Goal: Check status: Check status

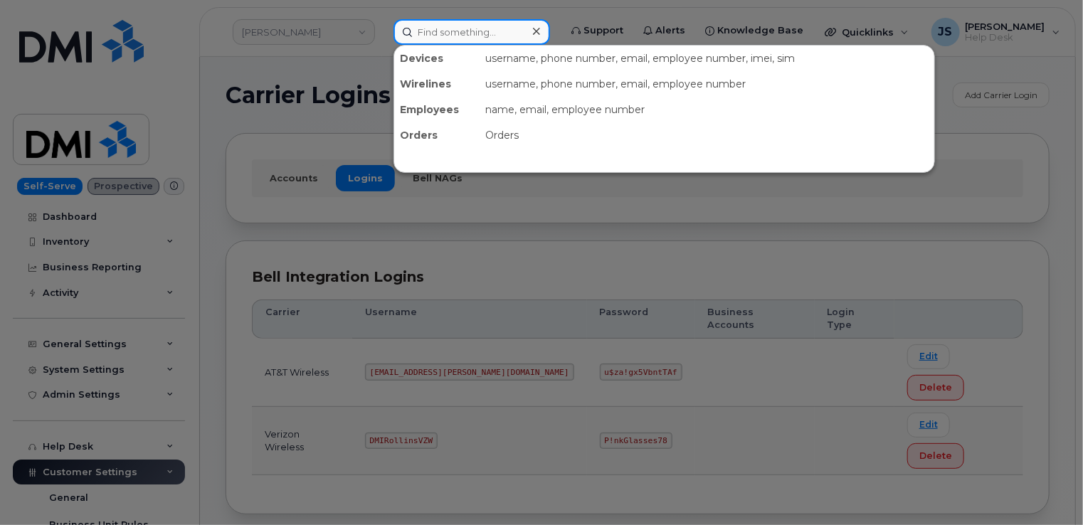
paste input "[PHONE_NUMBER]"
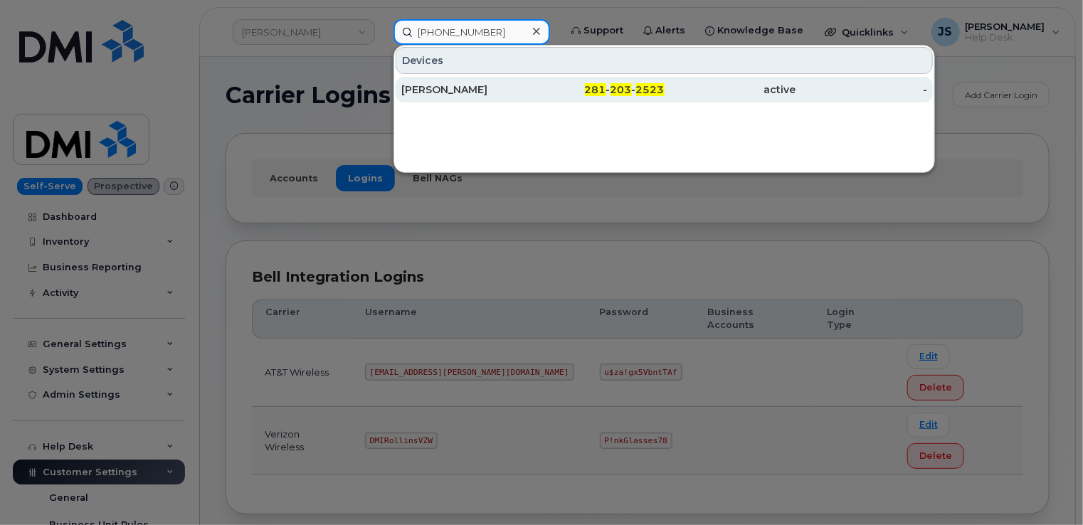
type input "[PHONE_NUMBER]"
click at [449, 93] on div "[PERSON_NAME]" at bounding box center [467, 90] width 132 height 14
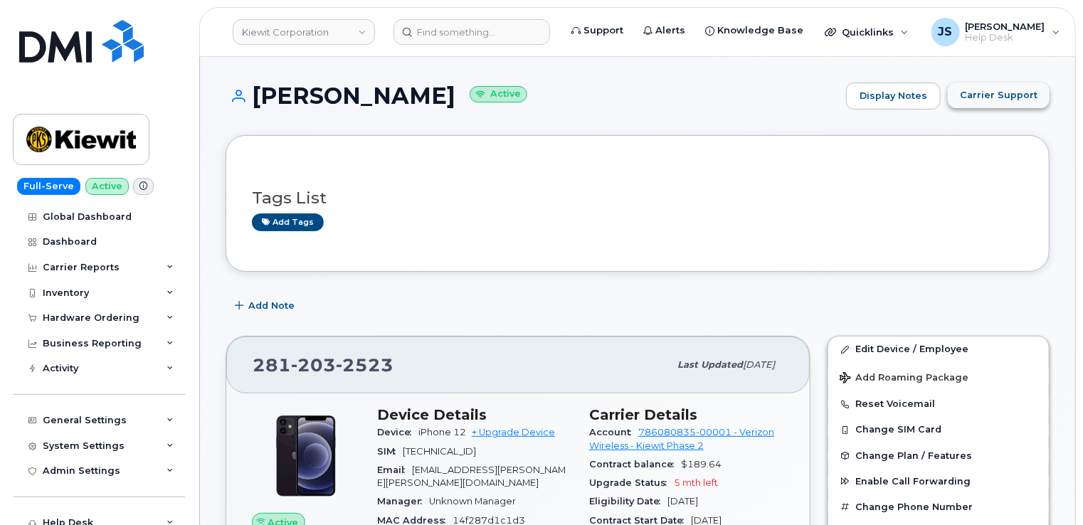
click at [1007, 91] on span "Carrier Support" at bounding box center [999, 95] width 78 height 14
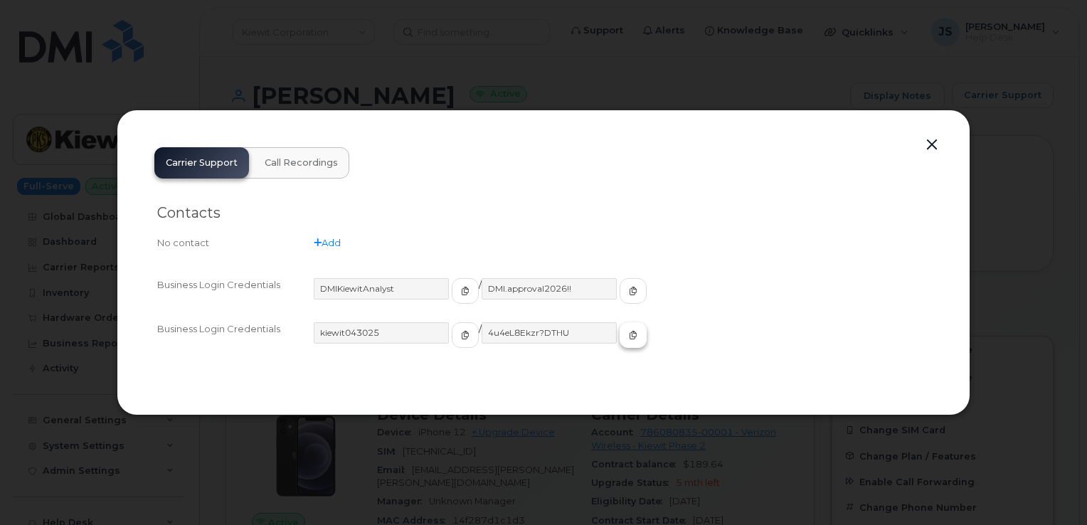
click at [629, 337] on icon "button" at bounding box center [633, 335] width 9 height 9
click at [939, 144] on button "button" at bounding box center [931, 145] width 21 height 20
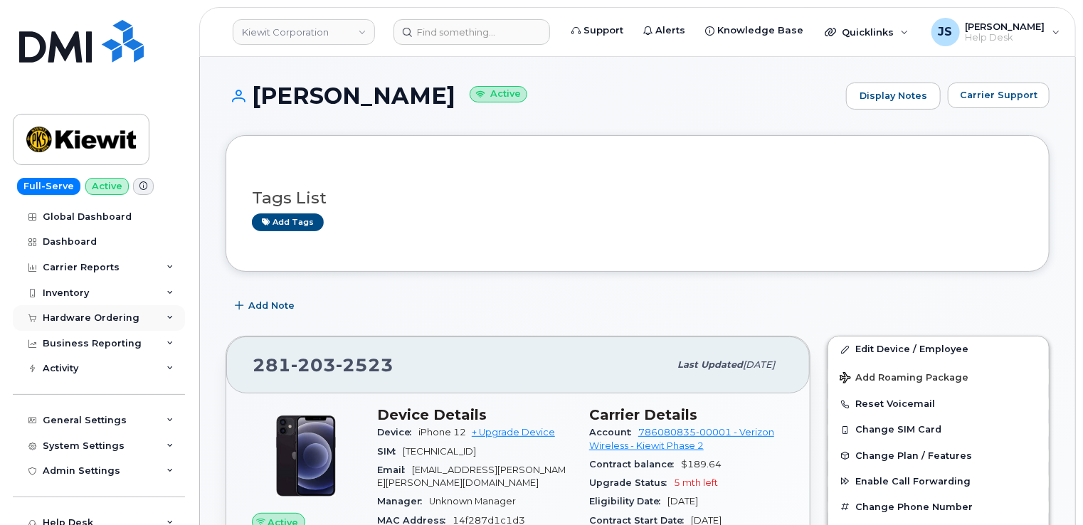
click at [137, 317] on div "Hardware Ordering" at bounding box center [99, 318] width 172 height 26
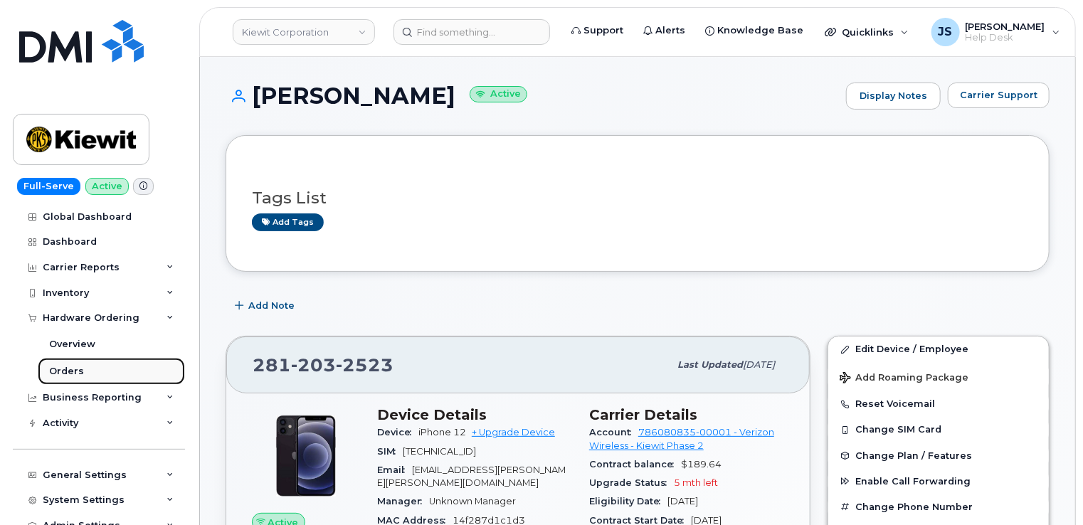
click at [77, 369] on div "Orders" at bounding box center [66, 371] width 35 height 13
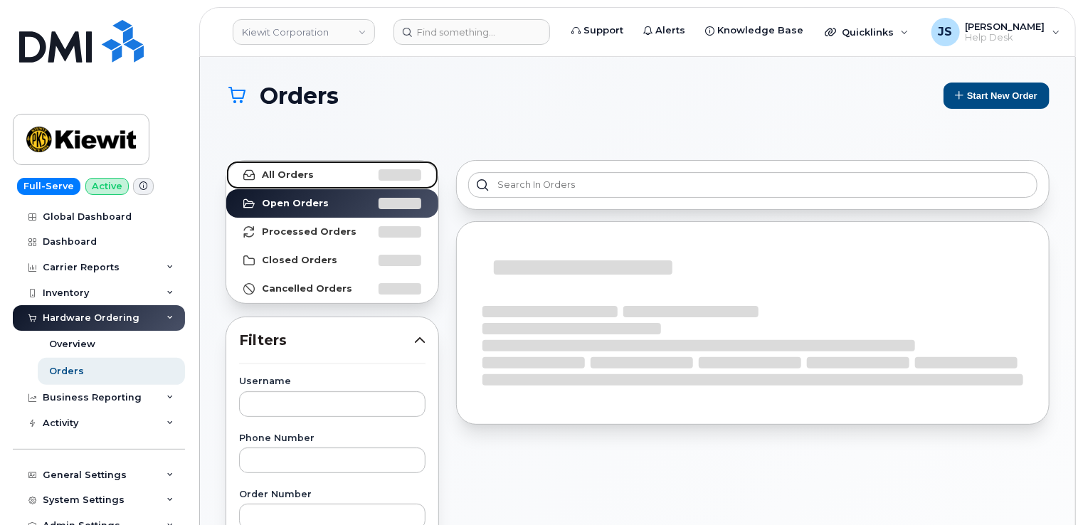
click at [283, 174] on strong "All Orders" at bounding box center [288, 174] width 52 height 11
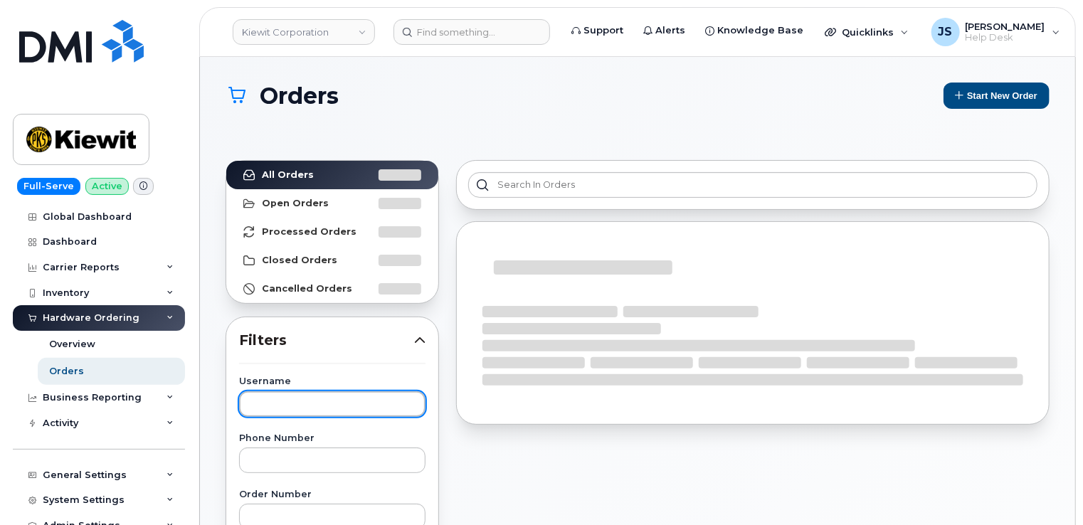
click at [265, 399] on input "text" at bounding box center [332, 404] width 186 height 26
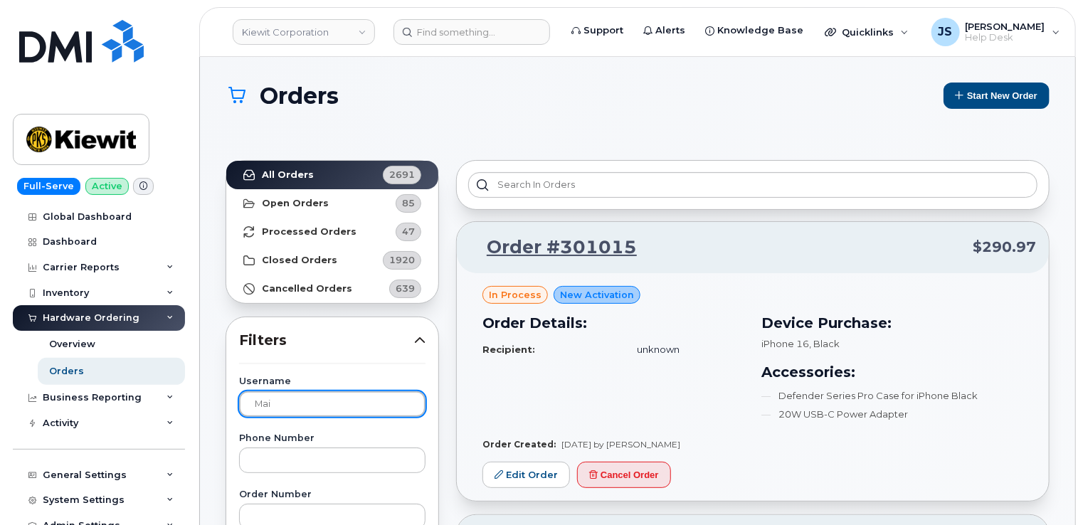
type input "Mai"
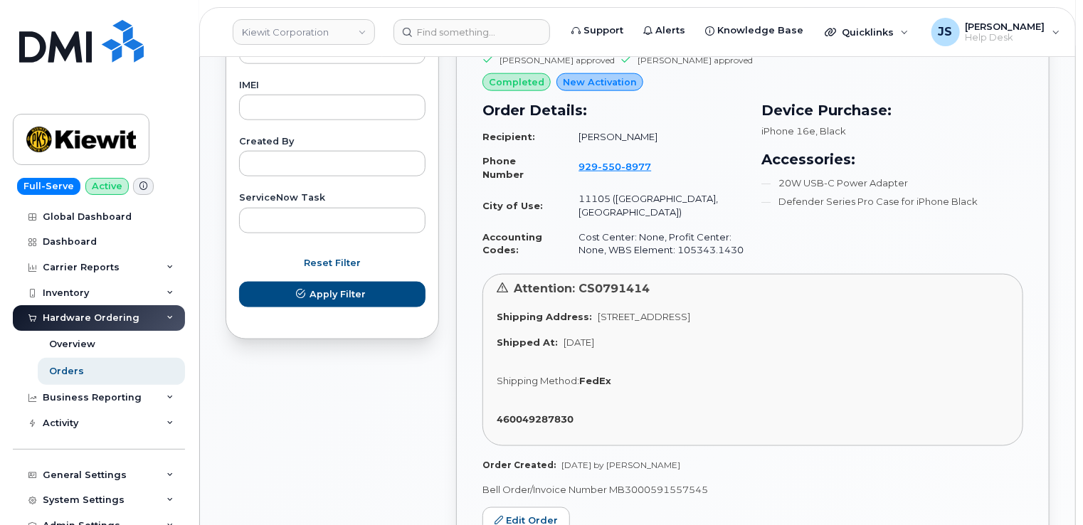
scroll to position [783, 0]
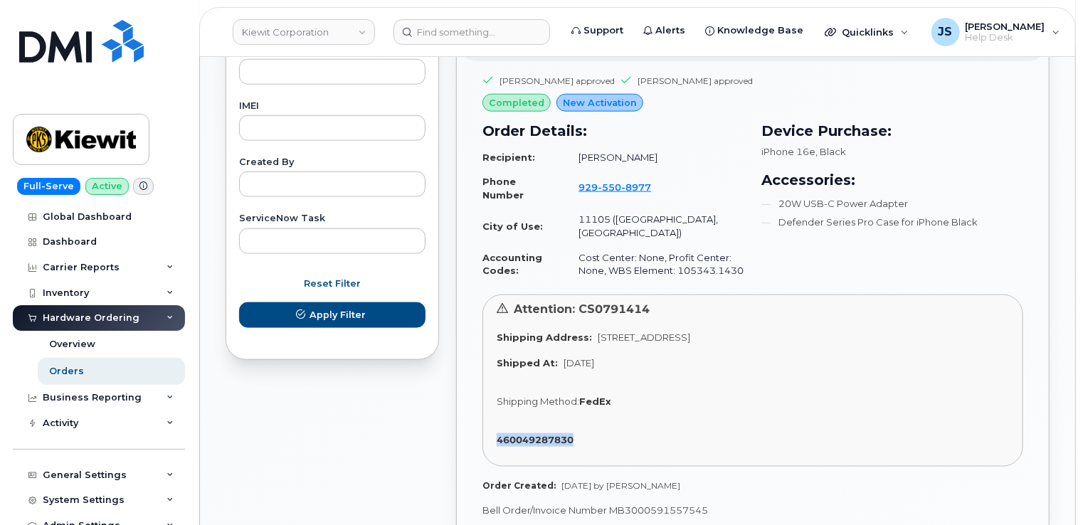
drag, startPoint x: 580, startPoint y: 411, endPoint x: 493, endPoint y: 413, distance: 86.8
click at [493, 413] on div "Attention: CS0791414 Shipping Address: 31-01 20th Ave Astoria, NY 11105, Astori…" at bounding box center [752, 381] width 541 height 173
drag, startPoint x: 493, startPoint y: 413, endPoint x: 504, endPoint y: 413, distance: 10.7
copy strong "460049287830"
